Goal: Task Accomplishment & Management: Complete application form

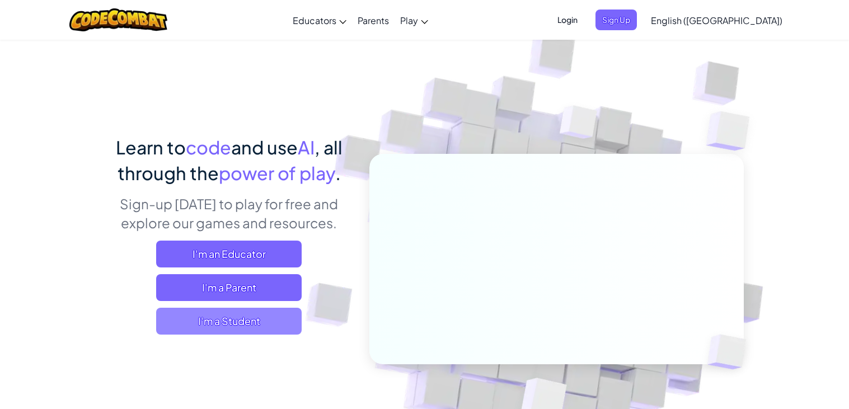
click at [248, 324] on span "I'm a Student" at bounding box center [228, 321] width 145 height 27
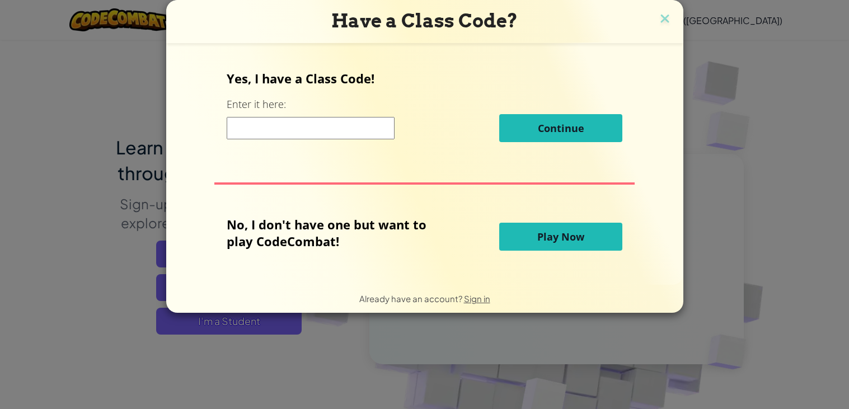
click at [252, 123] on input at bounding box center [311, 128] width 168 height 22
type input "Halfkeyshow"
click at [501, 227] on div "No, I don't have one but want to play CodeCombat! Play Now" at bounding box center [425, 236] width 396 height 41
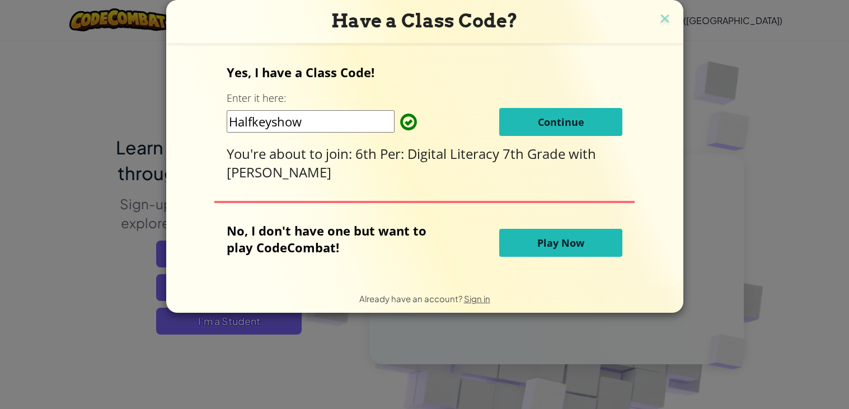
click at [528, 126] on button "Continue" at bounding box center [560, 122] width 123 height 28
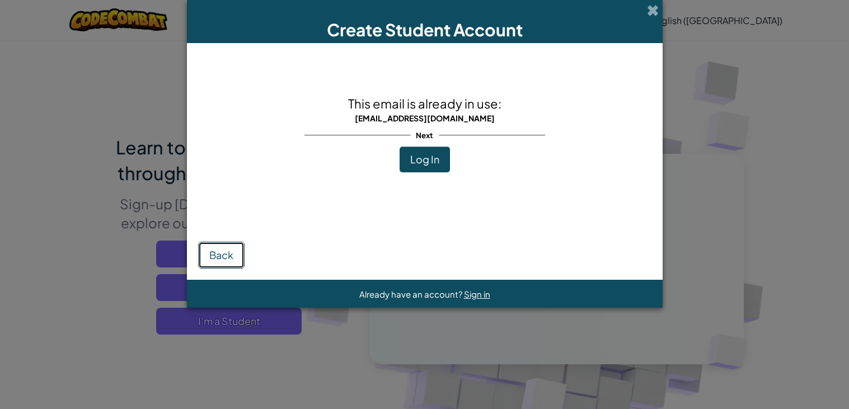
click at [214, 260] on span "Back" at bounding box center [221, 254] width 24 height 13
click at [656, 11] on span at bounding box center [653, 10] width 12 height 12
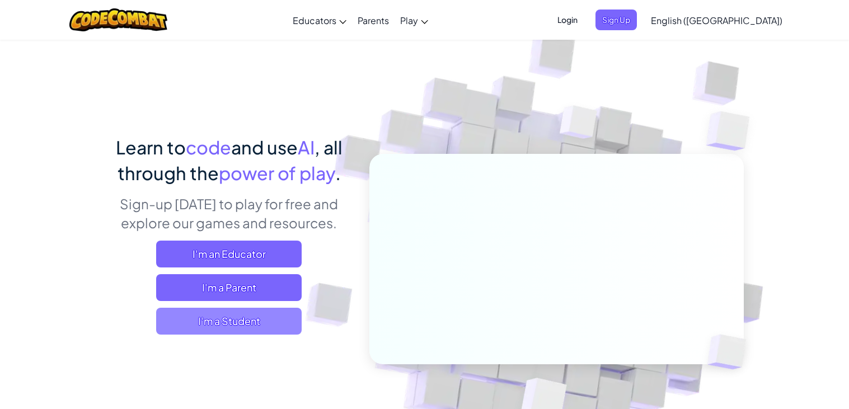
click at [215, 322] on span "I'm a Student" at bounding box center [228, 321] width 145 height 27
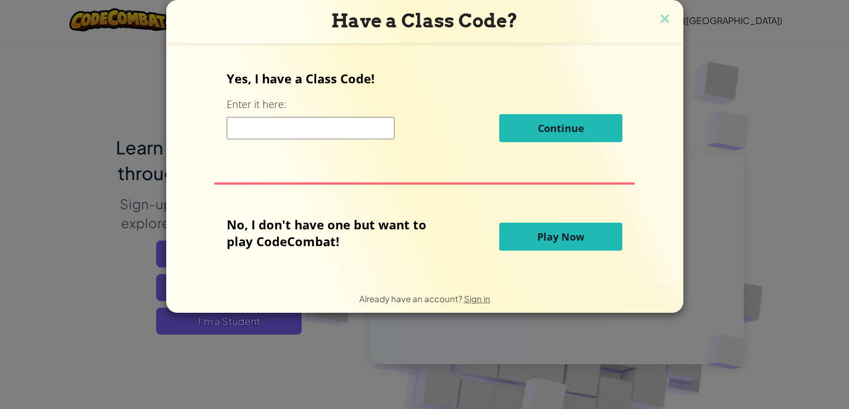
click at [330, 129] on input at bounding box center [311, 128] width 168 height 22
type input "Halfkeyshow"
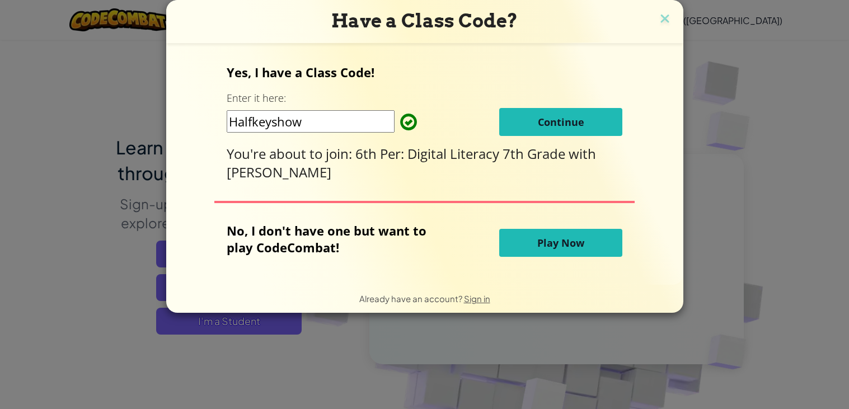
click at [512, 124] on button "Continue" at bounding box center [560, 122] width 123 height 28
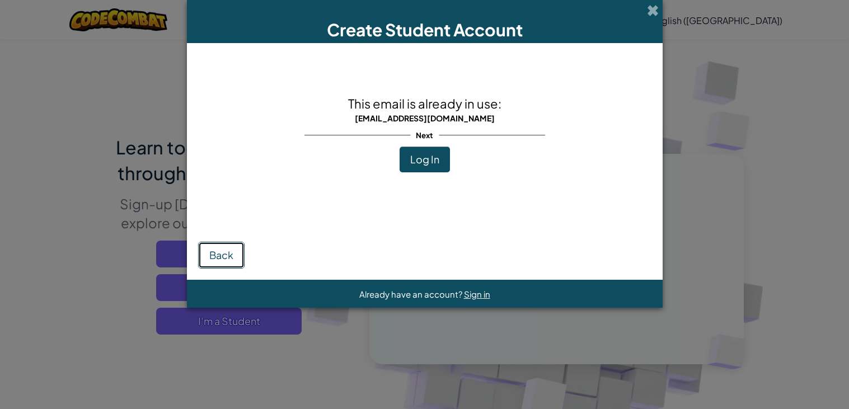
click at [214, 252] on span "Back" at bounding box center [221, 254] width 24 height 13
click at [203, 256] on button "Back" at bounding box center [221, 255] width 46 height 27
click at [227, 254] on span "Back" at bounding box center [221, 254] width 24 height 13
